Goal: Task Accomplishment & Management: Manage account settings

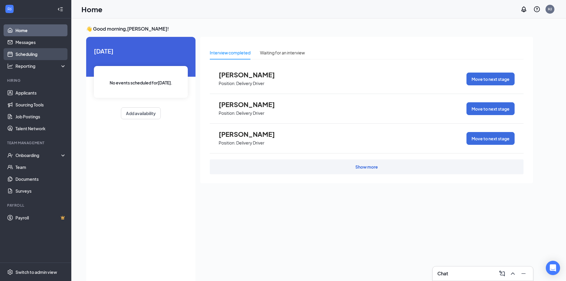
click at [31, 51] on link "Scheduling" at bounding box center [40, 54] width 51 height 12
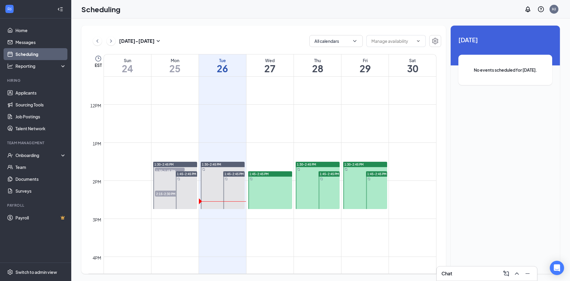
scroll to position [440, 0]
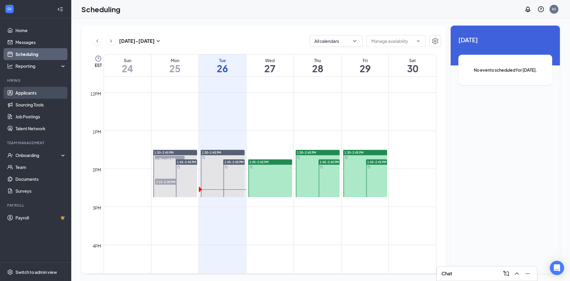
click at [29, 97] on link "Applicants" at bounding box center [40, 93] width 51 height 12
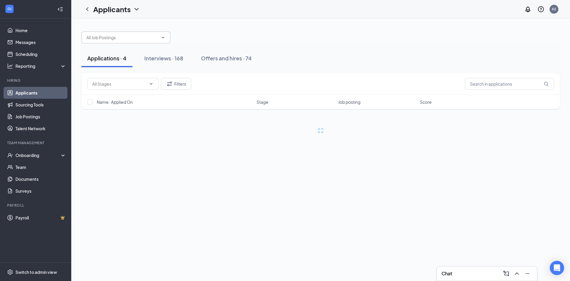
click at [117, 37] on input "text" at bounding box center [122, 37] width 72 height 7
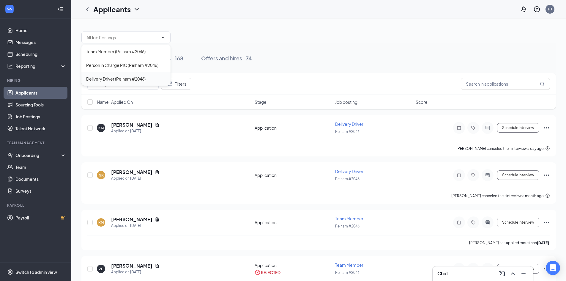
click at [111, 76] on div "Delivery Driver (Pelham #2046)" at bounding box center [115, 78] width 59 height 7
type input "Delivery Driver (Pelham #2046)"
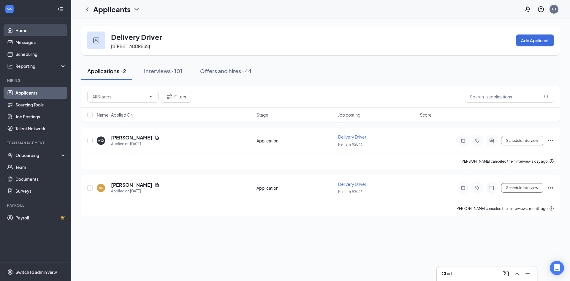
click at [30, 33] on link "Home" at bounding box center [40, 30] width 51 height 12
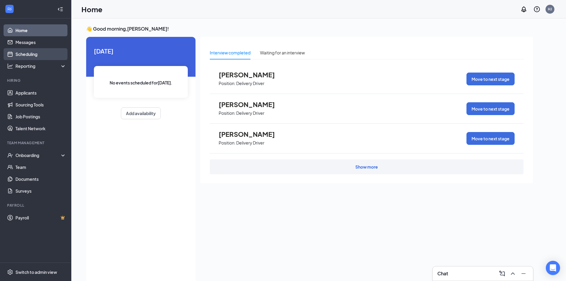
click at [33, 51] on link "Scheduling" at bounding box center [40, 54] width 51 height 12
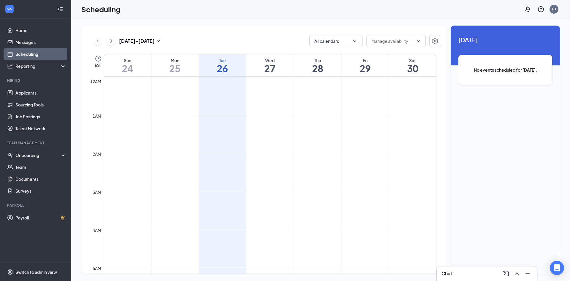
scroll to position [292, 0]
click at [15, 32] on link "Home" at bounding box center [40, 30] width 51 height 12
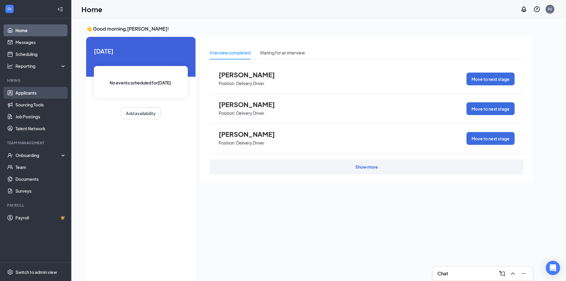
click at [31, 91] on link "Applicants" at bounding box center [40, 93] width 51 height 12
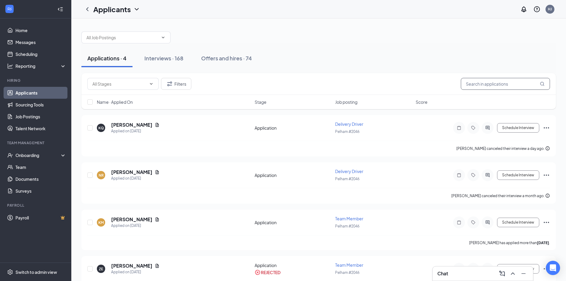
click at [509, 87] on input "text" at bounding box center [505, 84] width 89 height 12
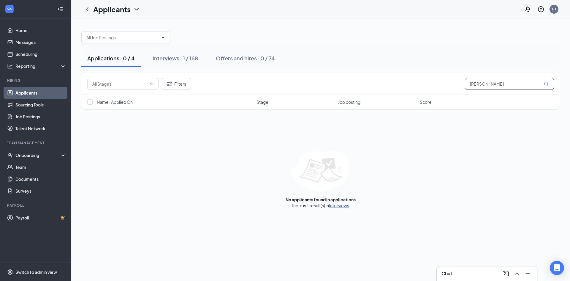
type input "[PERSON_NAME]"
click at [339, 205] on link "Interviews" at bounding box center [339, 205] width 20 height 5
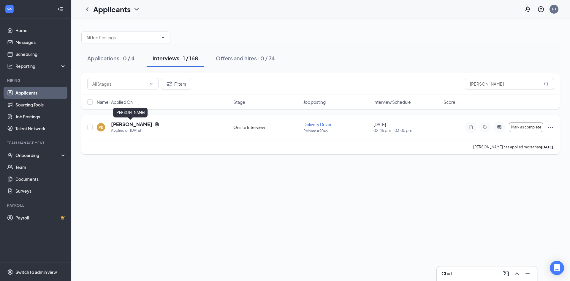
click at [137, 124] on h5 "[PERSON_NAME]" at bounding box center [131, 124] width 41 height 7
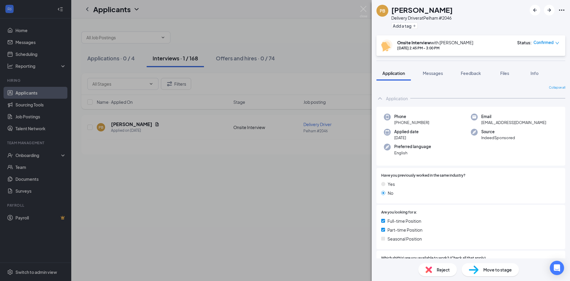
click at [260, 173] on div "PB [PERSON_NAME] Delivery Driver at [GEOGRAPHIC_DATA] #2046 Add a tag Onsite In…" at bounding box center [285, 140] width 570 height 281
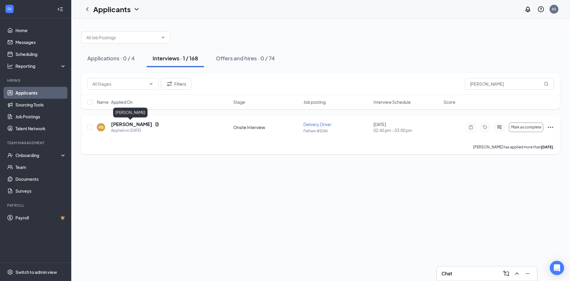
click at [137, 123] on h5 "[PERSON_NAME]" at bounding box center [131, 124] width 41 height 7
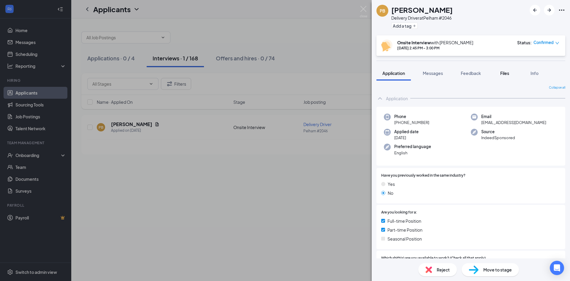
click at [505, 76] on div "Files" at bounding box center [505, 73] width 12 height 6
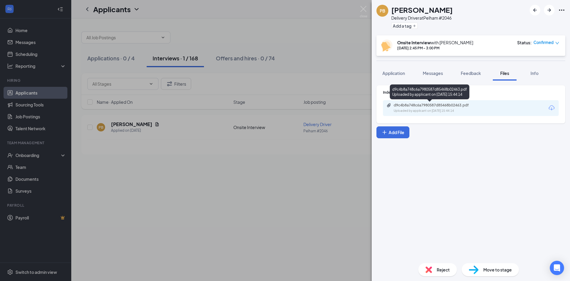
click at [439, 105] on div "d9c4b8a748c6a7980587d85468b02463.pdf" at bounding box center [435, 105] width 83 height 5
